Goal: Task Accomplishment & Management: Use online tool/utility

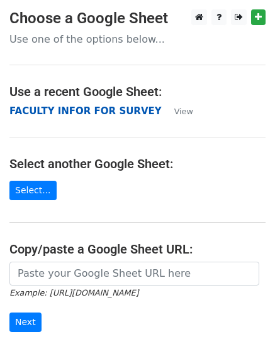
click at [30, 108] on strong "FACULTY INFOR FOR SURVEY" at bounding box center [85, 111] width 152 height 11
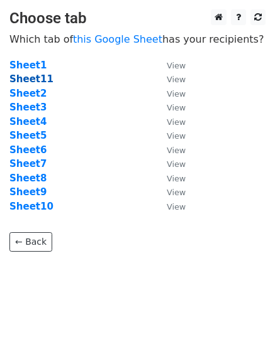
click at [31, 80] on strong "Sheet11" at bounding box center [31, 78] width 44 height 11
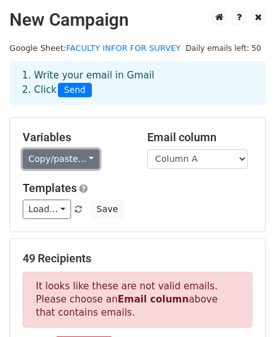
click at [80, 160] on link "Copy/paste..." at bounding box center [61, 159] width 77 height 19
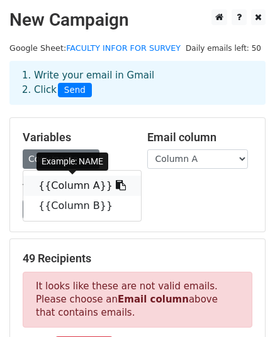
click at [73, 186] on link "{{Column A}}" at bounding box center [81, 186] width 117 height 20
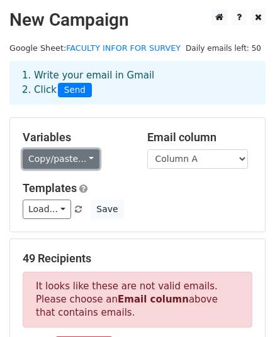
click at [82, 162] on link "Copy/paste..." at bounding box center [61, 159] width 77 height 19
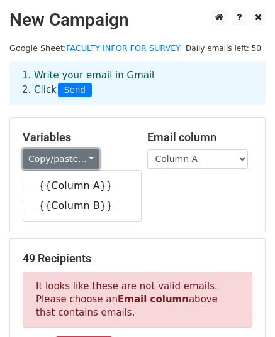
click at [86, 153] on link "Copy/paste..." at bounding box center [61, 159] width 77 height 19
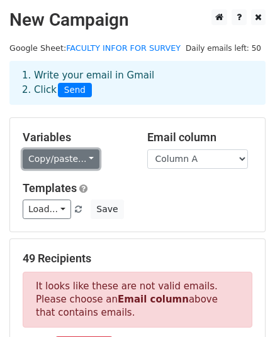
click at [85, 153] on link "Copy/paste..." at bounding box center [61, 159] width 77 height 19
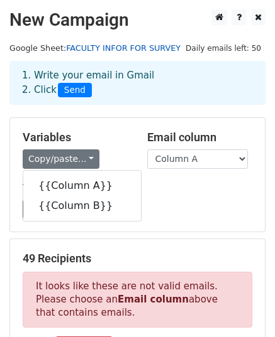
click at [89, 47] on link "FACULTY INFOR FOR SURVEY" at bounding box center [123, 47] width 114 height 9
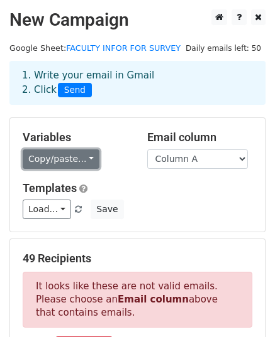
click at [88, 156] on link "Copy/paste..." at bounding box center [61, 159] width 77 height 19
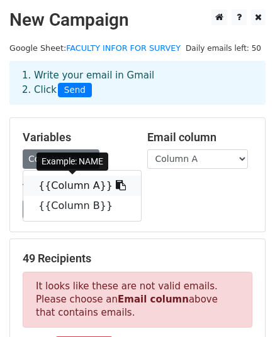
click at [77, 186] on link "{{Column A}}" at bounding box center [81, 186] width 117 height 20
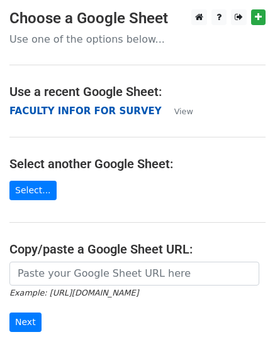
click at [98, 114] on strong "FACULTY INFOR FOR SURVEY" at bounding box center [85, 111] width 152 height 11
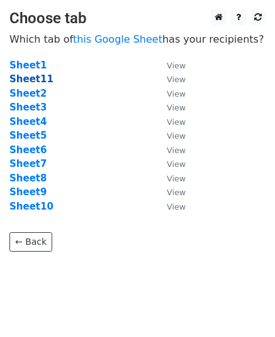
click at [34, 77] on strong "Sheet11" at bounding box center [31, 78] width 44 height 11
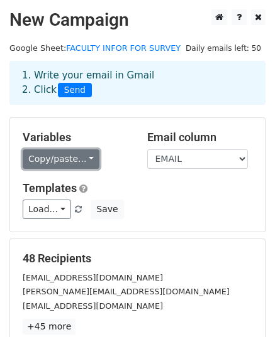
click at [83, 162] on link "Copy/paste..." at bounding box center [61, 159] width 77 height 19
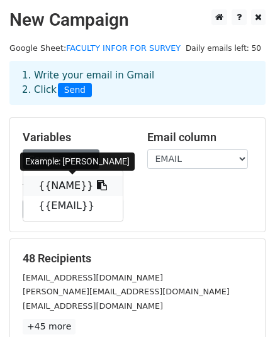
click at [62, 189] on link "{{NAME}}" at bounding box center [72, 186] width 99 height 20
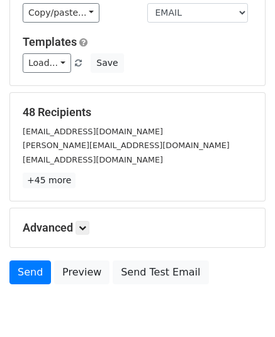
scroll to position [148, 0]
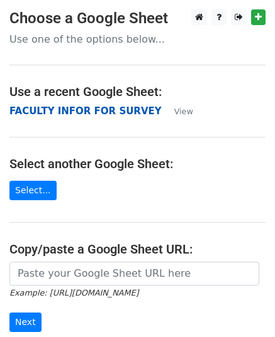
click at [90, 109] on strong "FACULTY INFOR FOR SURVEY" at bounding box center [85, 111] width 152 height 11
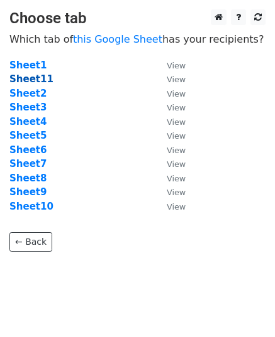
click at [42, 80] on strong "Sheet11" at bounding box center [31, 78] width 44 height 11
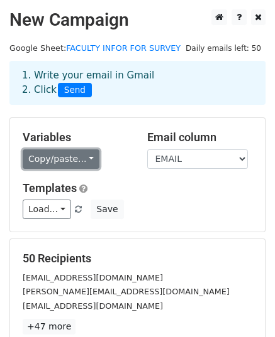
click at [82, 157] on link "Copy/paste..." at bounding box center [61, 159] width 77 height 19
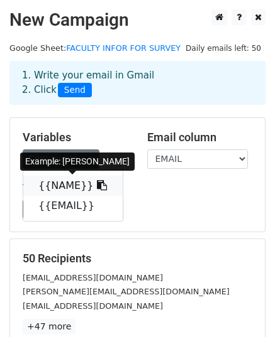
click at [65, 185] on link "{{NAME}}" at bounding box center [72, 186] width 99 height 20
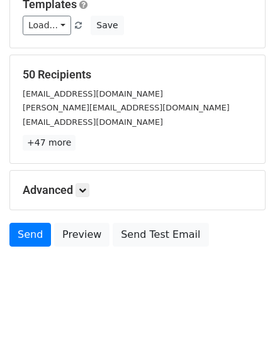
scroll to position [198, 0]
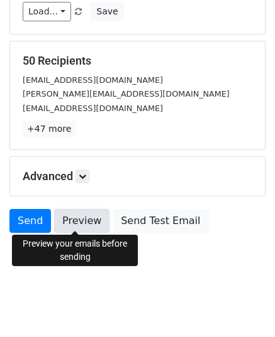
click at [78, 216] on link "Preview" at bounding box center [81, 221] width 55 height 24
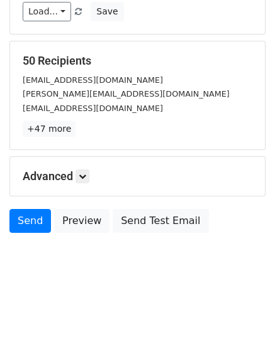
click at [11, 152] on form "Variables Copy/paste... {{NAME}} {{EMAIL}} Email column NAME EMAIL Templates Lo…" at bounding box center [137, 80] width 256 height 320
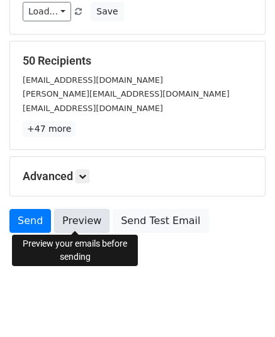
click at [73, 217] on link "Preview" at bounding box center [81, 221] width 55 height 24
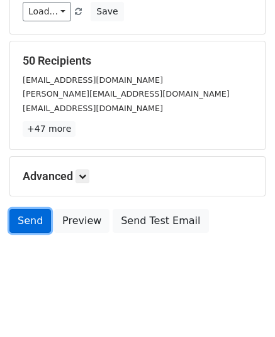
click at [32, 219] on link "Send" at bounding box center [29, 221] width 41 height 24
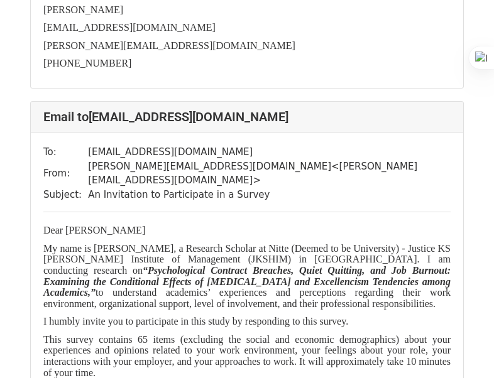
scroll to position [13235, 0]
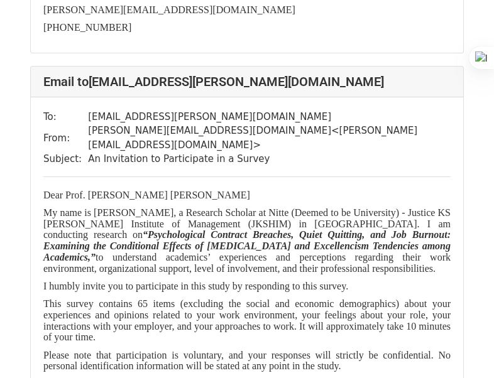
scroll to position [24472, 0]
